Goal: Information Seeking & Learning: Compare options

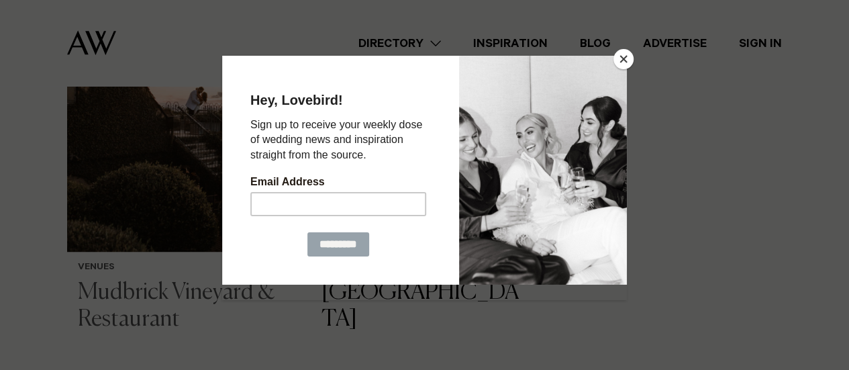
scroll to position [362, 0]
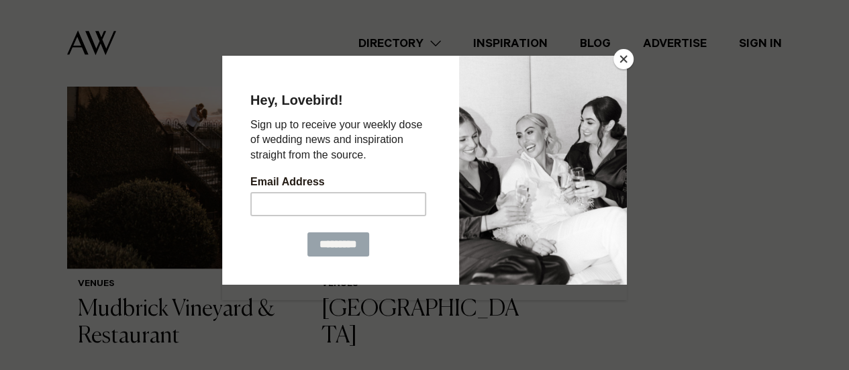
click at [618, 60] on button "Close" at bounding box center [623, 59] width 20 height 20
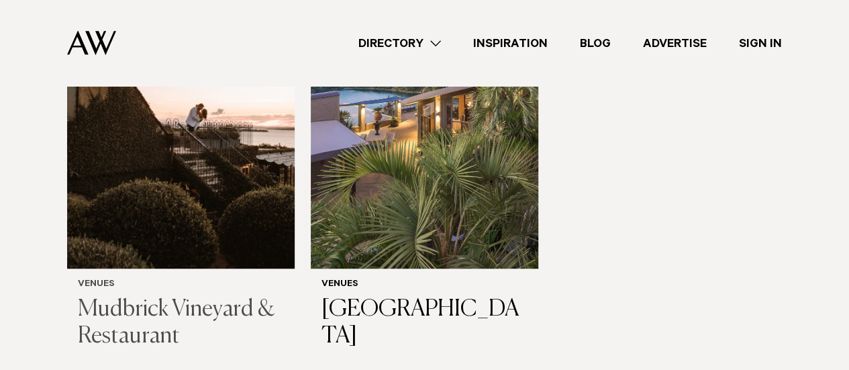
click at [241, 307] on h3 "Mudbrick Vineyard & Restaurant" at bounding box center [181, 323] width 206 height 55
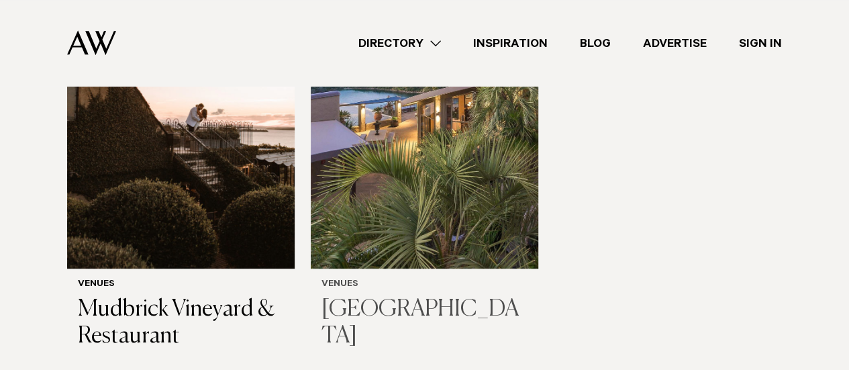
click at [420, 311] on h3 "[GEOGRAPHIC_DATA]" at bounding box center [424, 323] width 206 height 55
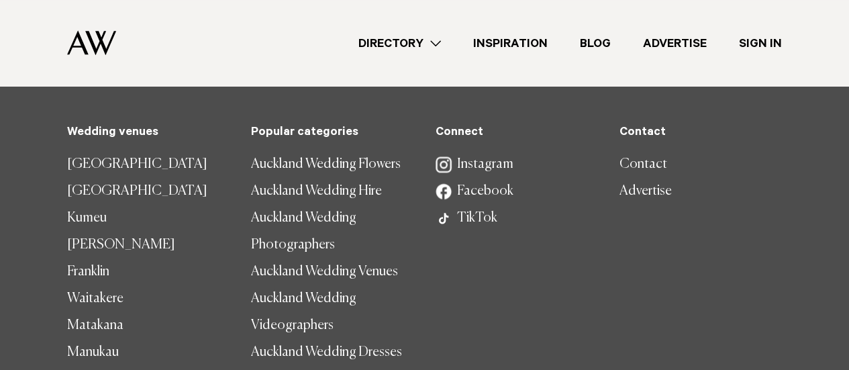
scroll to position [926, 0]
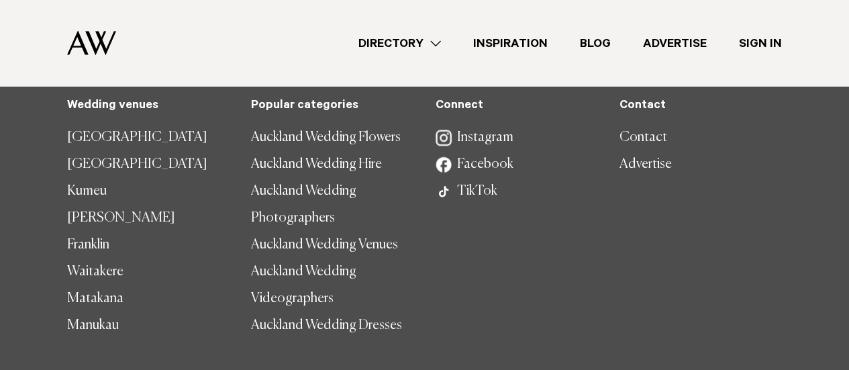
click at [117, 272] on link "Waitakere" at bounding box center [148, 271] width 162 height 27
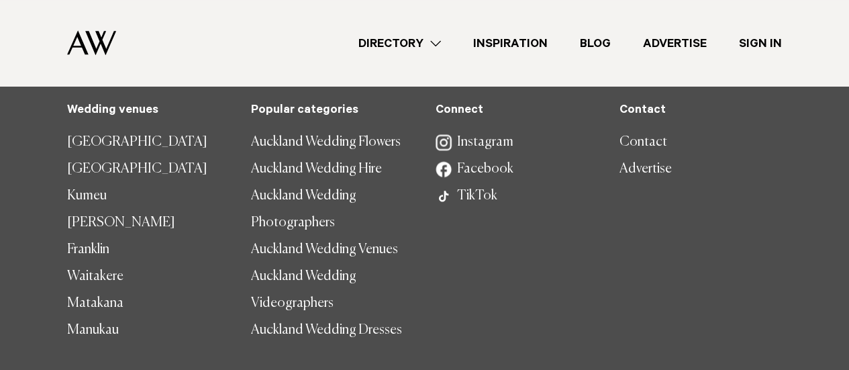
click at [107, 170] on link "[GEOGRAPHIC_DATA]" at bounding box center [148, 169] width 162 height 27
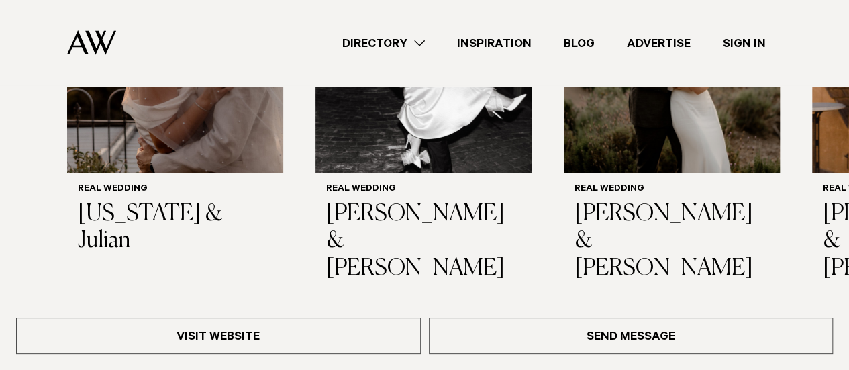
scroll to position [2053, 0]
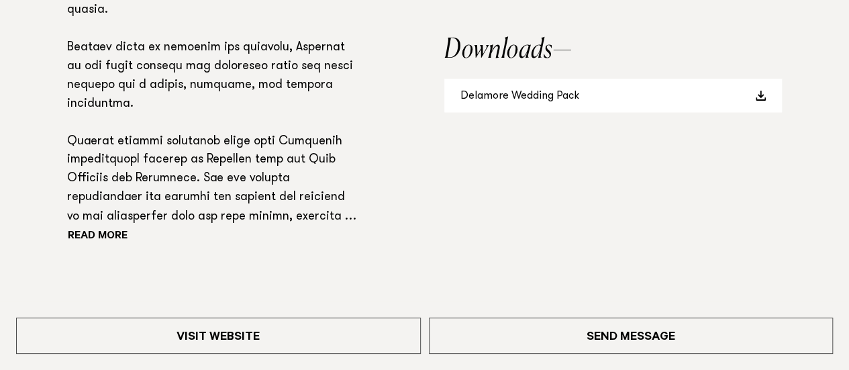
scroll to position [1069, 0]
click at [759, 94] on span at bounding box center [760, 94] width 11 height 11
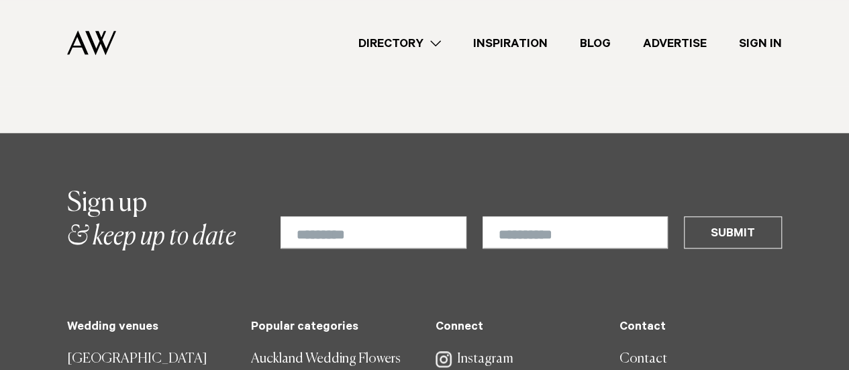
scroll to position [705, 0]
